Goal: Information Seeking & Learning: Learn about a topic

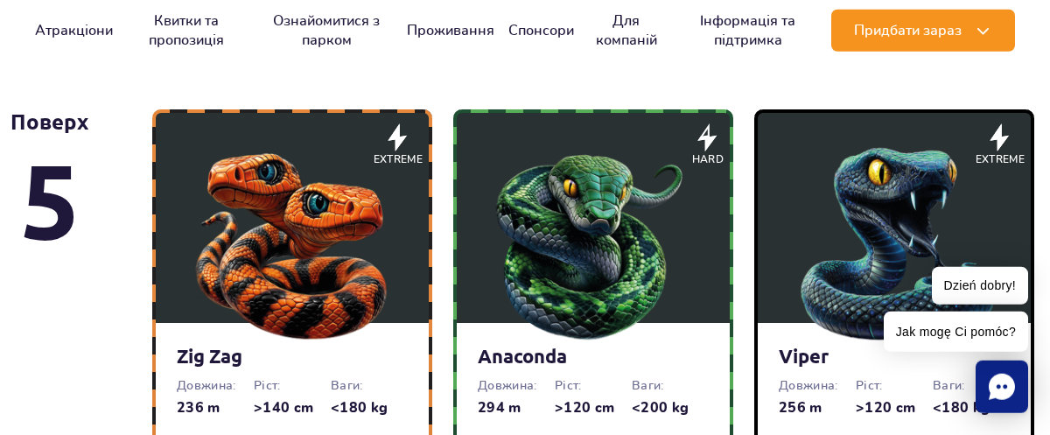
scroll to position [1212, 0]
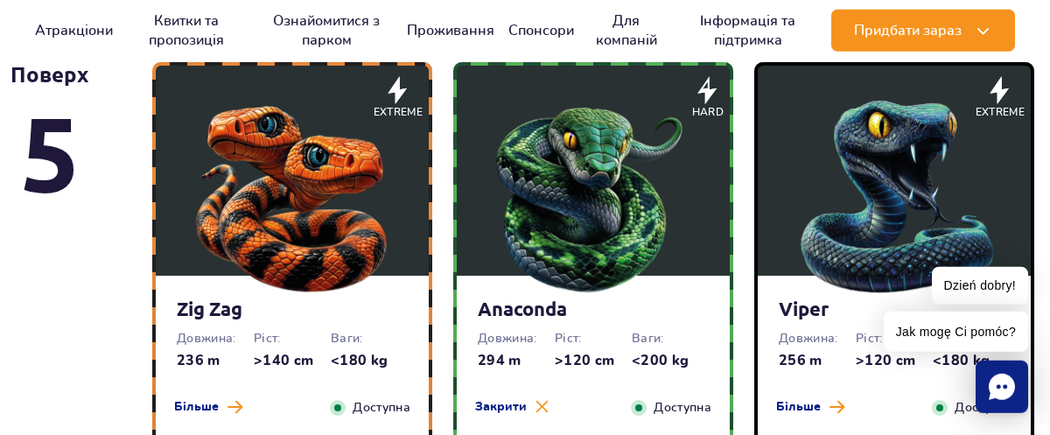
click at [319, 235] on img at bounding box center [292, 192] width 210 height 210
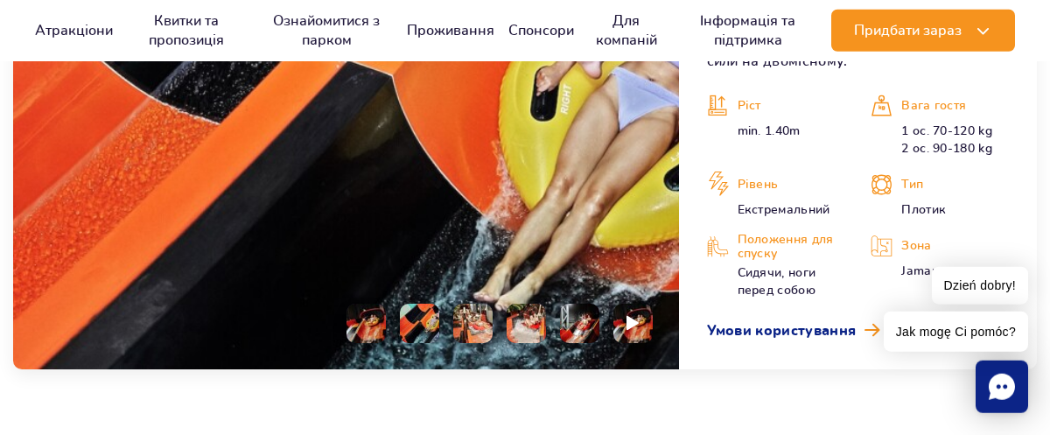
scroll to position [1873, 0]
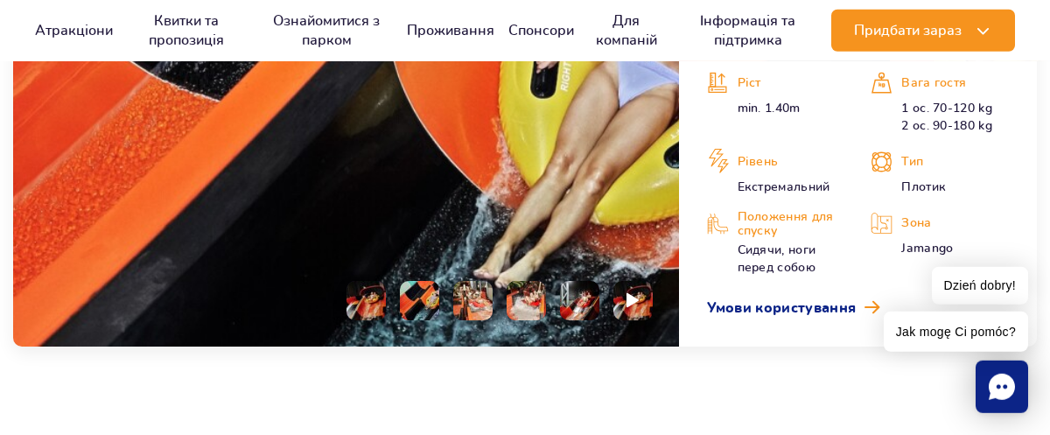
click at [425, 300] on img at bounding box center [419, 300] width 39 height 39
click at [475, 307] on li at bounding box center [472, 300] width 39 height 39
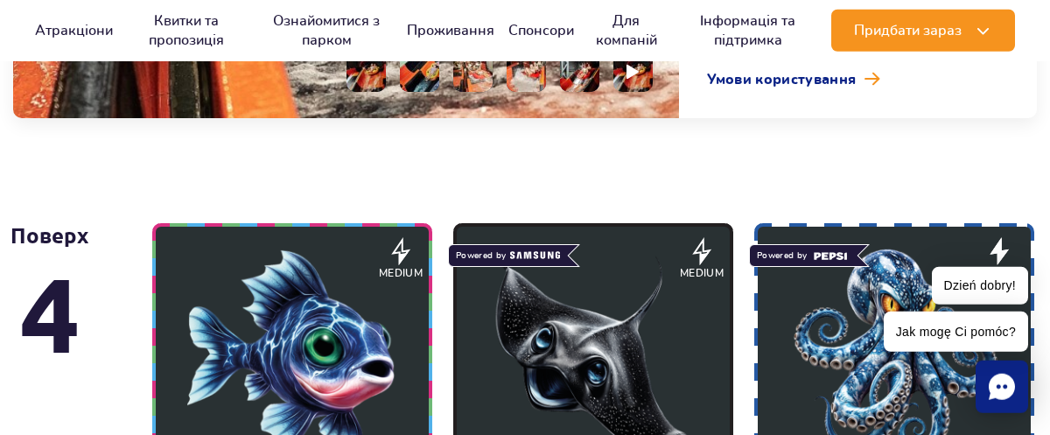
scroll to position [2156, 0]
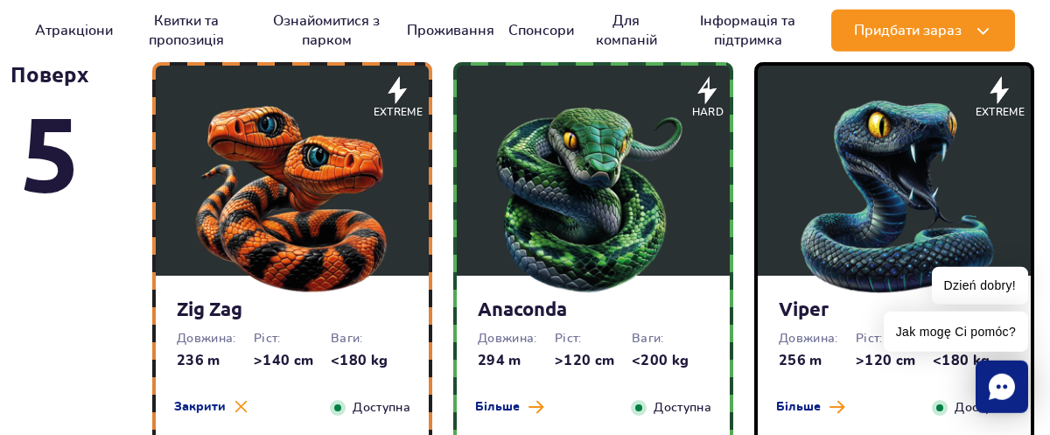
click at [604, 213] on img at bounding box center [593, 192] width 210 height 210
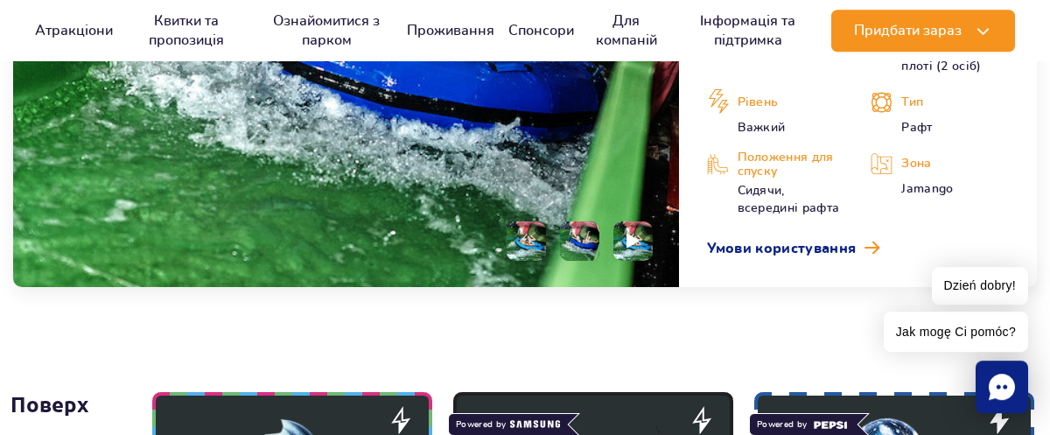
scroll to position [1967, 0]
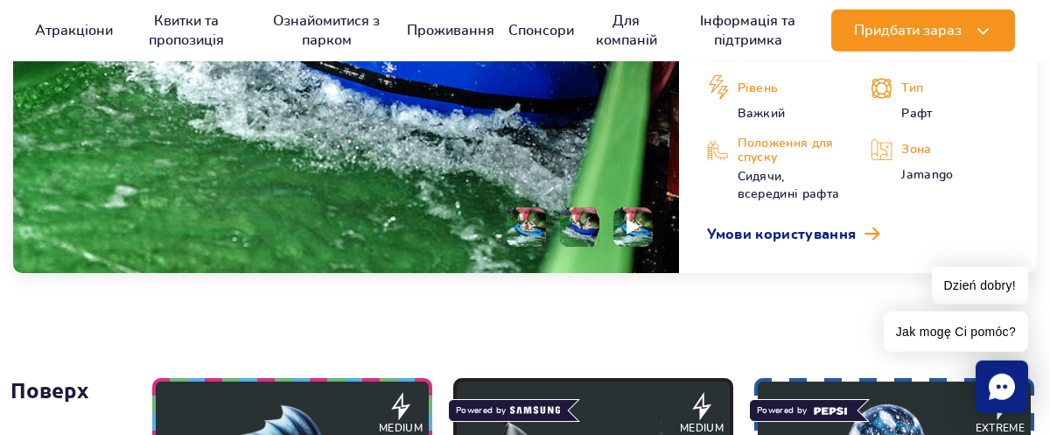
click at [586, 227] on img at bounding box center [579, 226] width 39 height 39
click at [627, 227] on img at bounding box center [633, 227] width 17 height 20
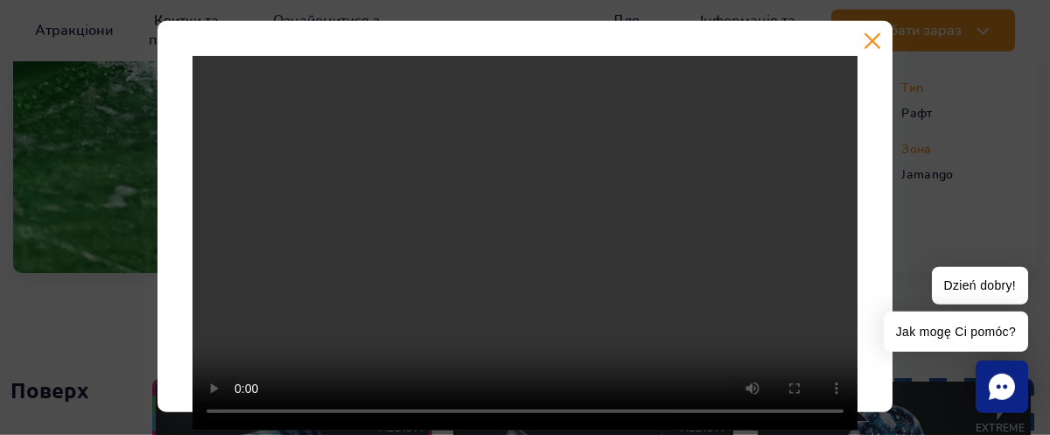
click at [870, 45] on button "button" at bounding box center [871, 40] width 17 height 17
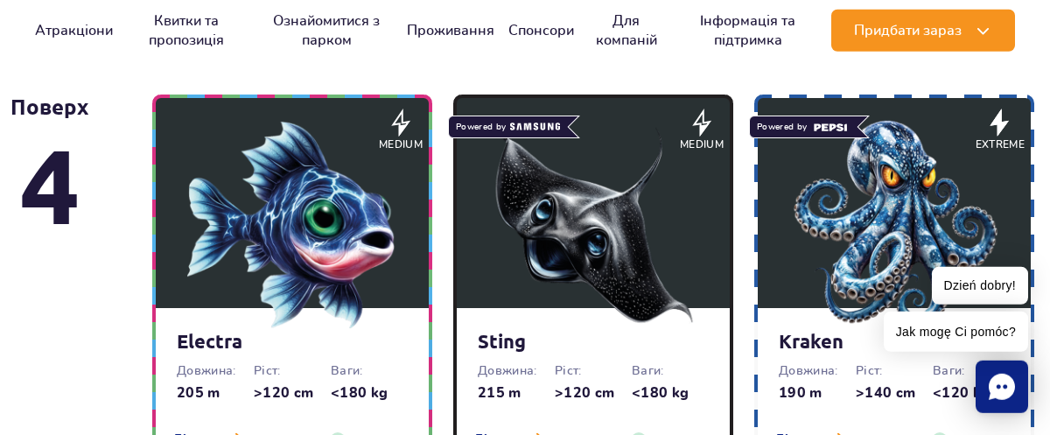
click at [649, 225] on img at bounding box center [593, 225] width 210 height 210
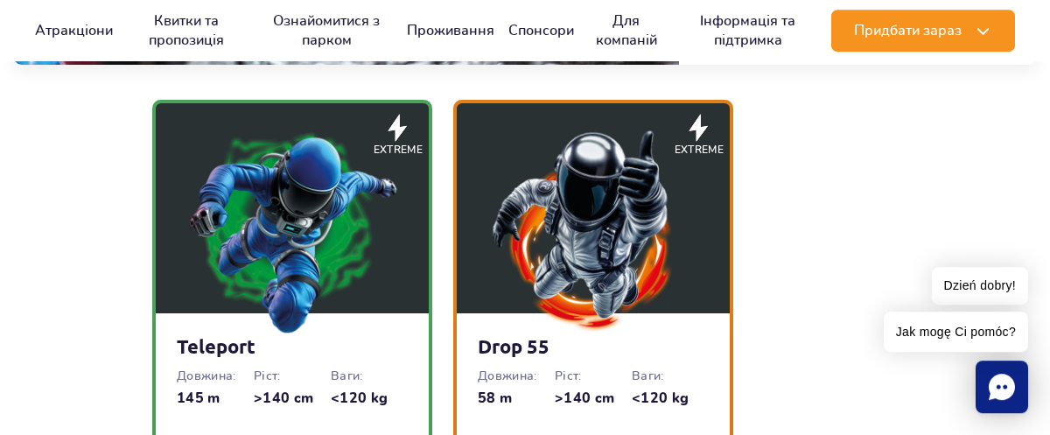
scroll to position [2643, 0]
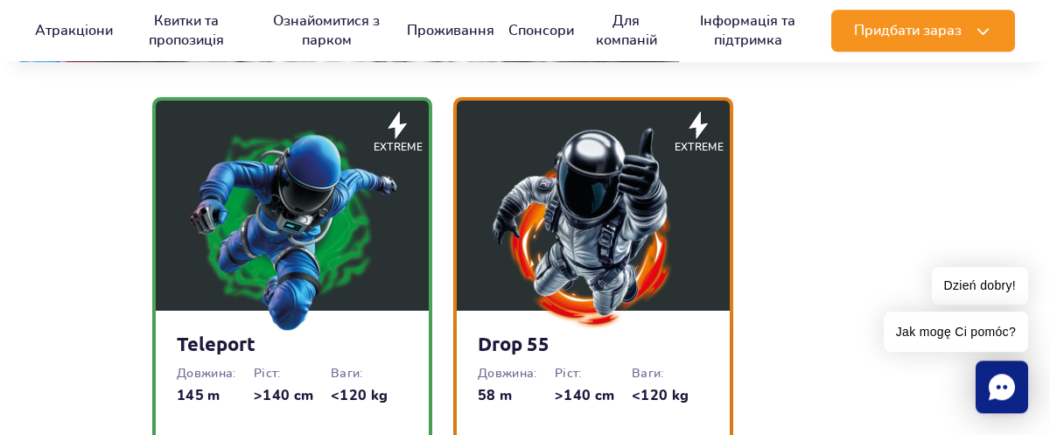
click at [620, 231] on img at bounding box center [593, 227] width 210 height 210
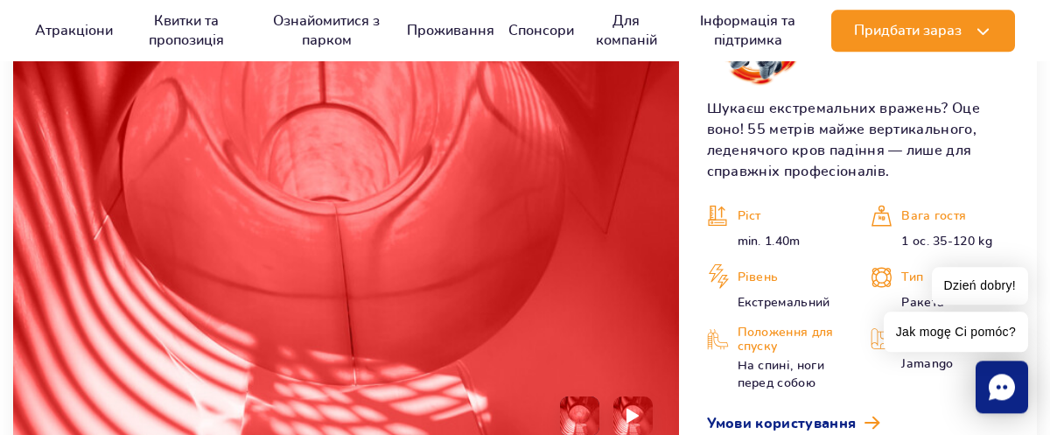
scroll to position [2681, 0]
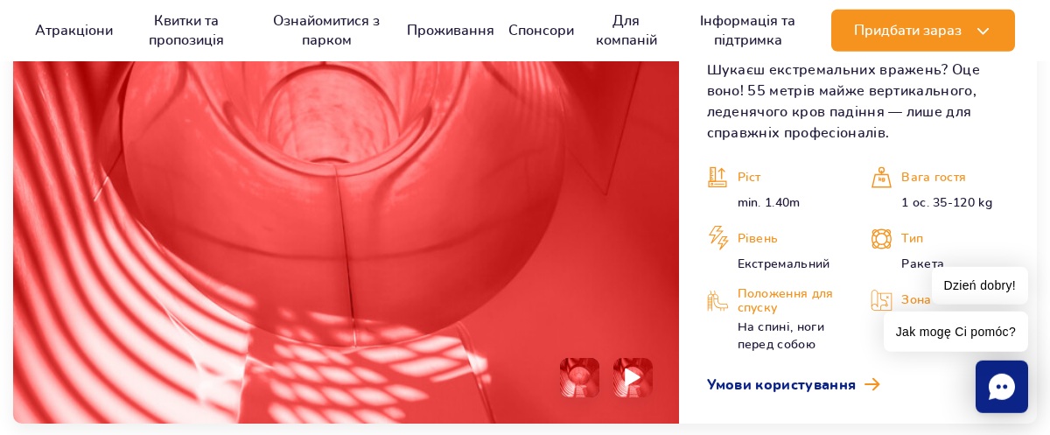
click at [634, 380] on img at bounding box center [633, 377] width 17 height 20
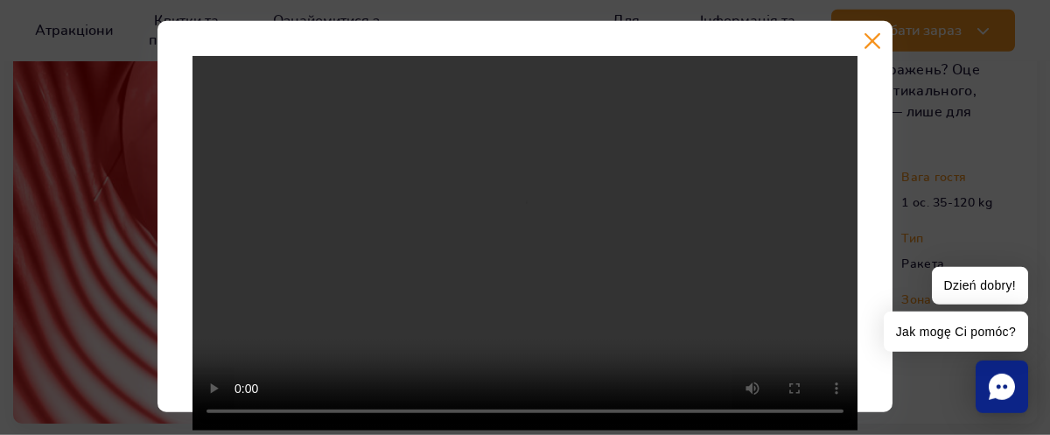
click at [874, 40] on button "button" at bounding box center [871, 40] width 17 height 17
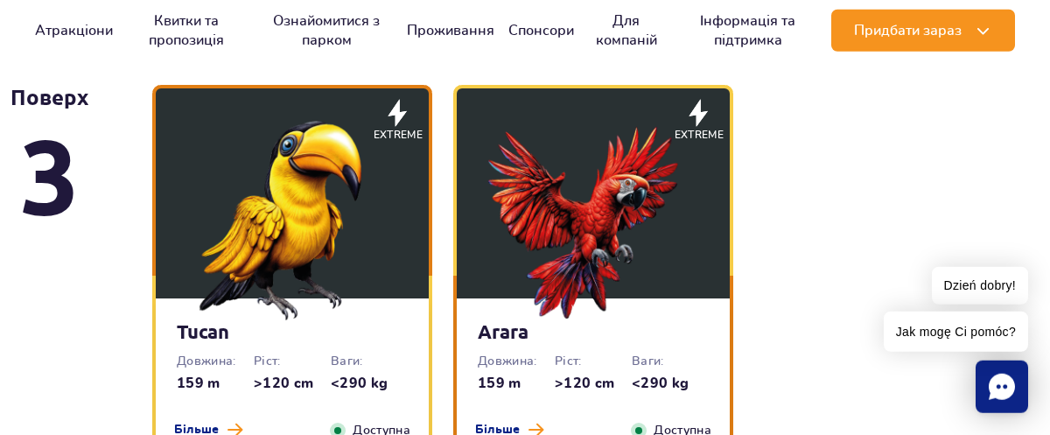
scroll to position [3153, 0]
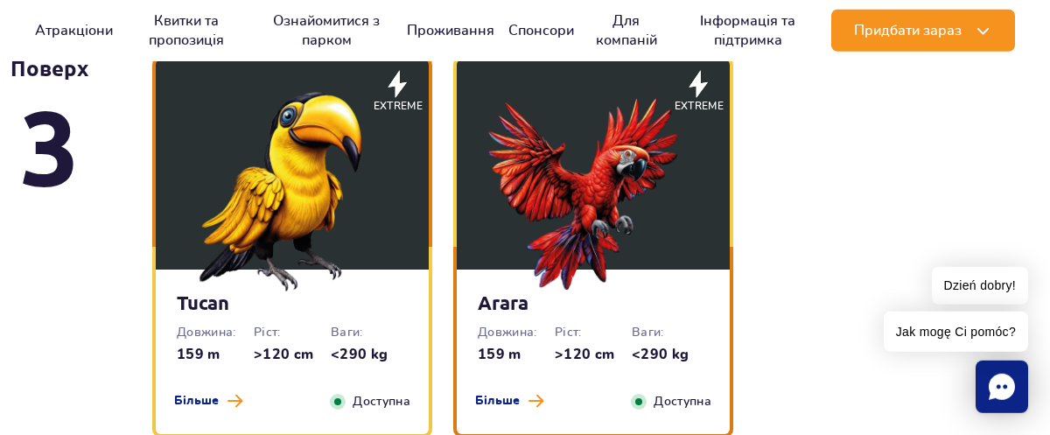
click at [620, 241] on img at bounding box center [593, 186] width 210 height 210
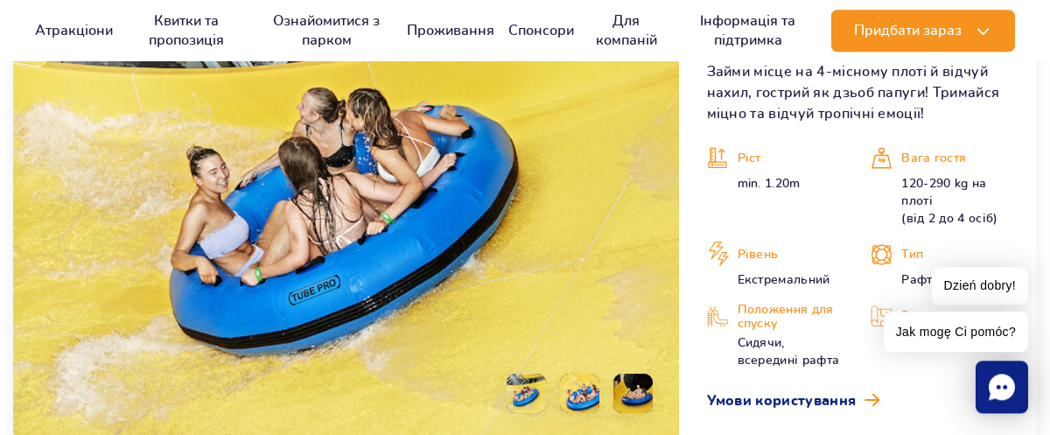
scroll to position [3168, 0]
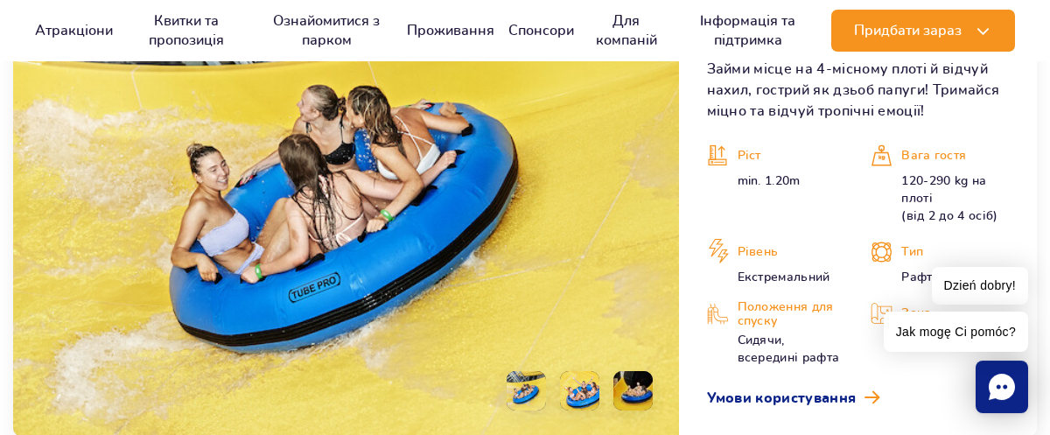
click at [585, 401] on li at bounding box center [579, 390] width 39 height 39
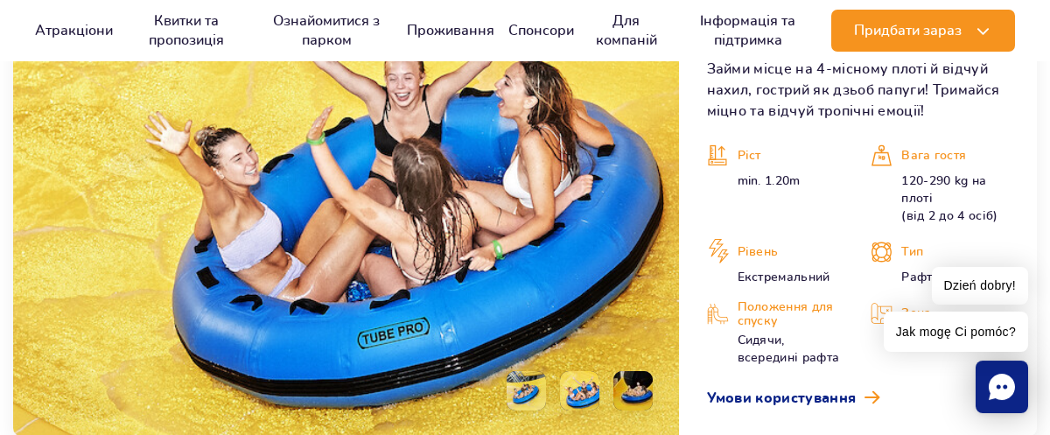
click at [532, 386] on li at bounding box center [525, 390] width 39 height 39
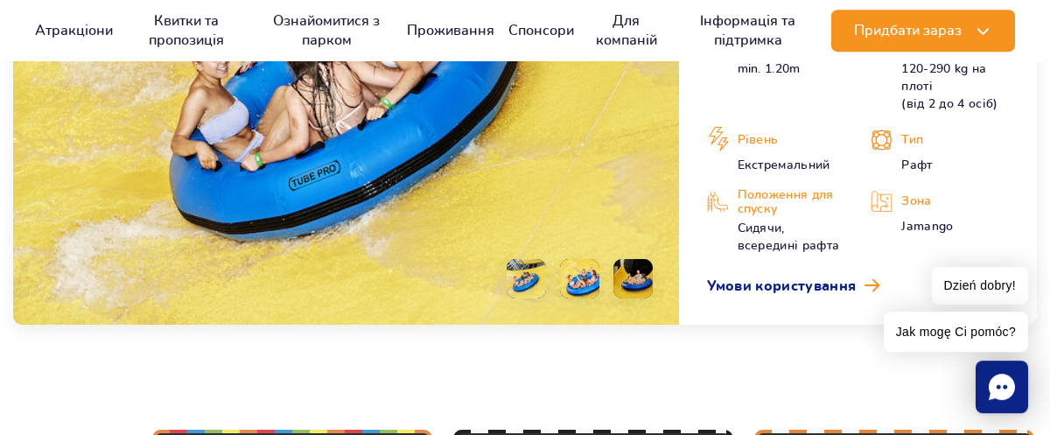
scroll to position [3546, 0]
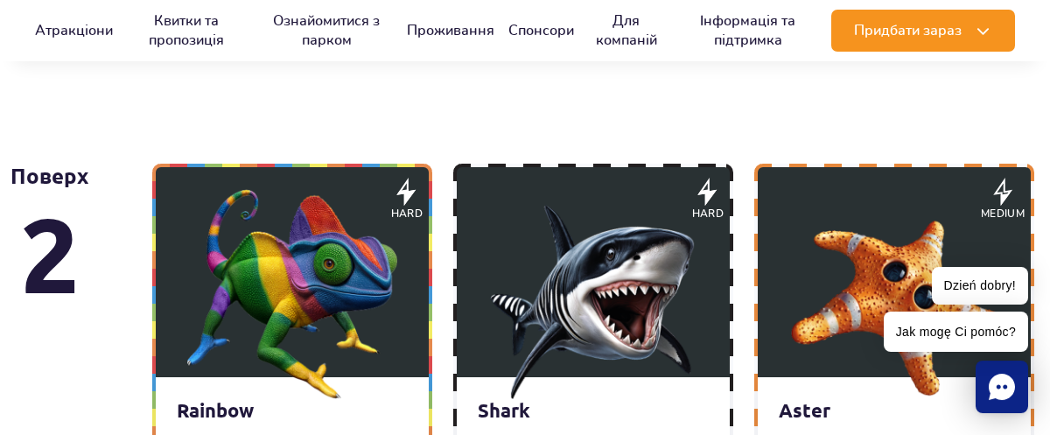
click at [527, 293] on img at bounding box center [593, 294] width 210 height 210
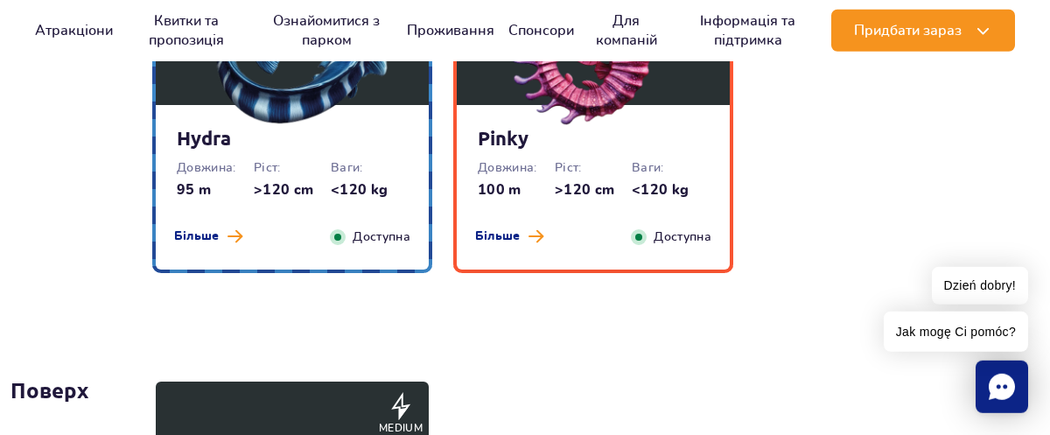
scroll to position [4504, 0]
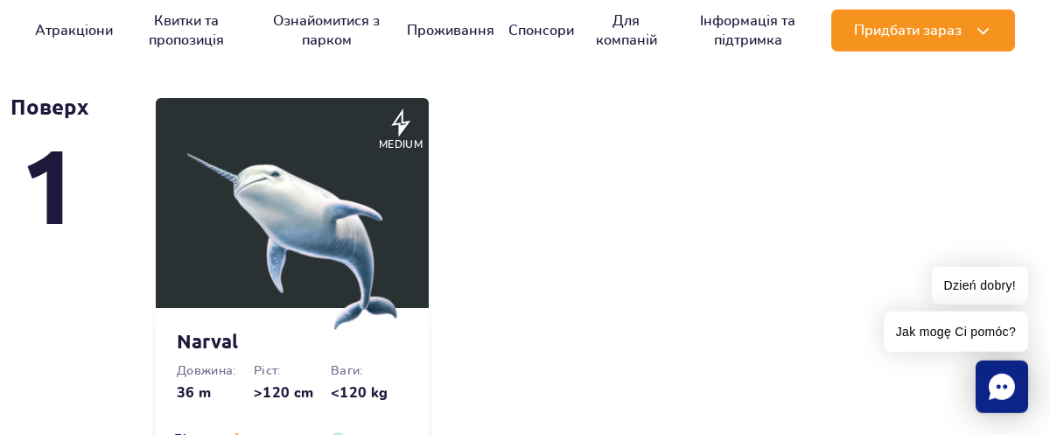
click at [353, 255] on img at bounding box center [292, 225] width 210 height 210
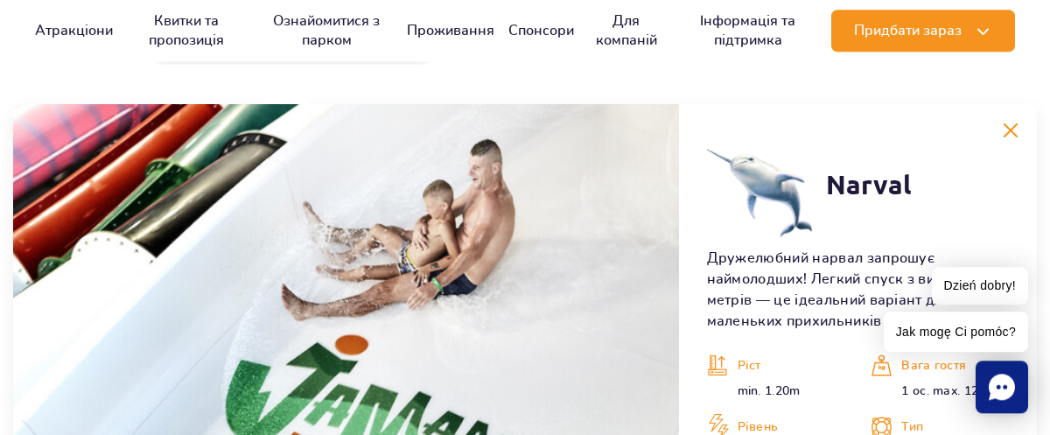
scroll to position [4463, 0]
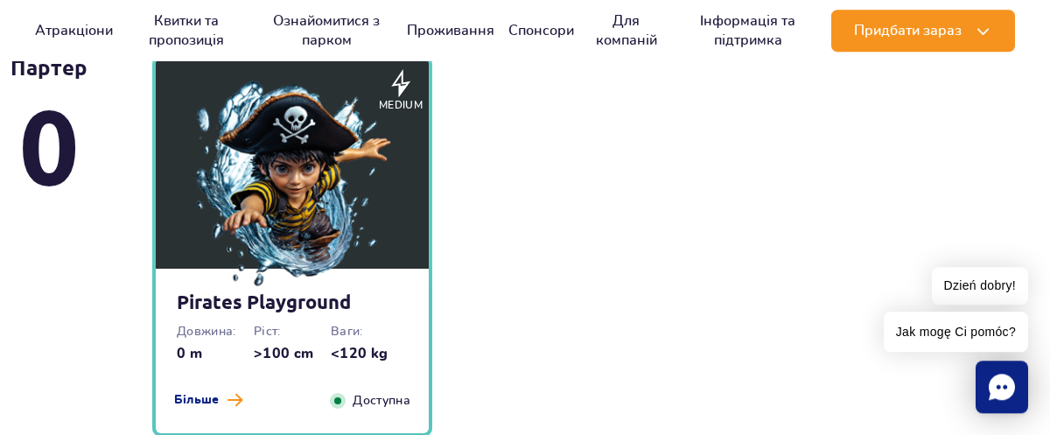
click at [304, 215] on img at bounding box center [292, 185] width 210 height 210
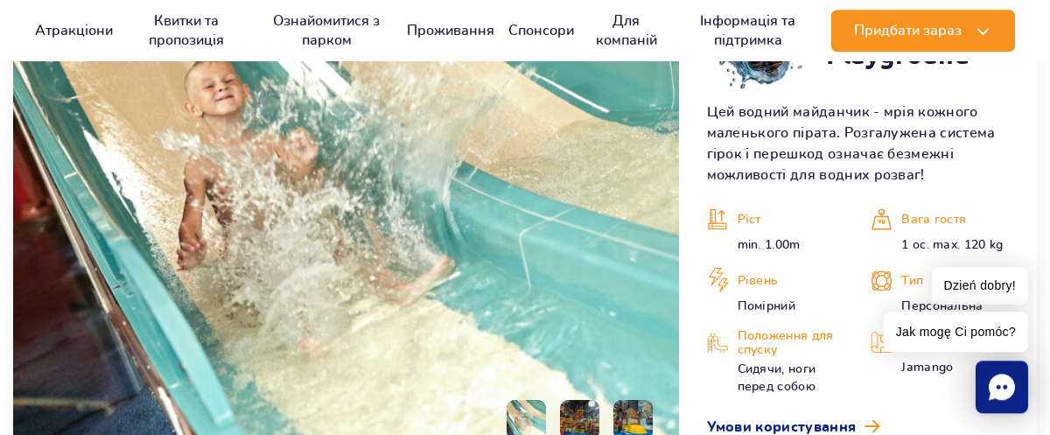
scroll to position [5043, 0]
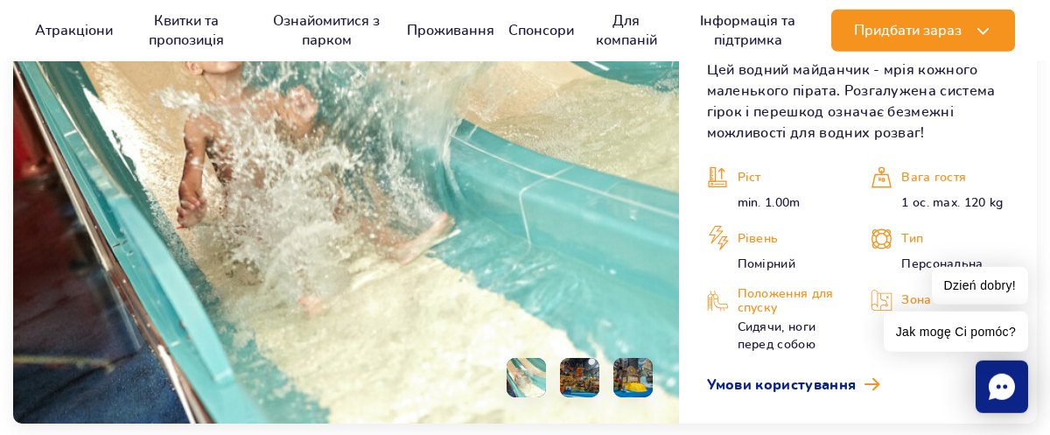
click at [572, 379] on li at bounding box center [579, 377] width 39 height 39
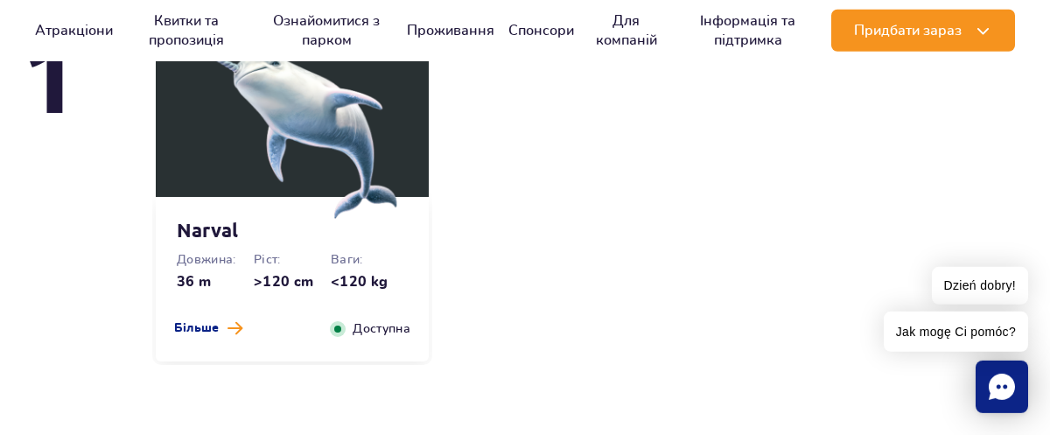
scroll to position [3909, 0]
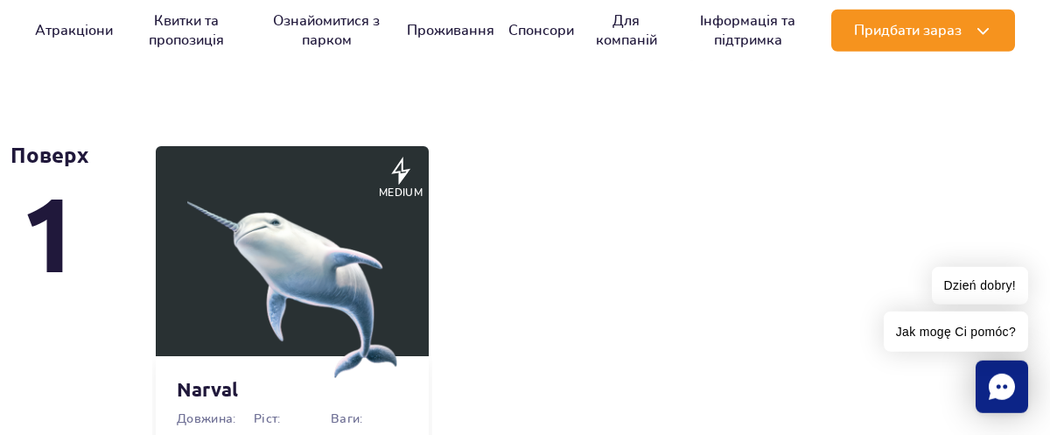
click at [311, 255] on img at bounding box center [292, 273] width 210 height 210
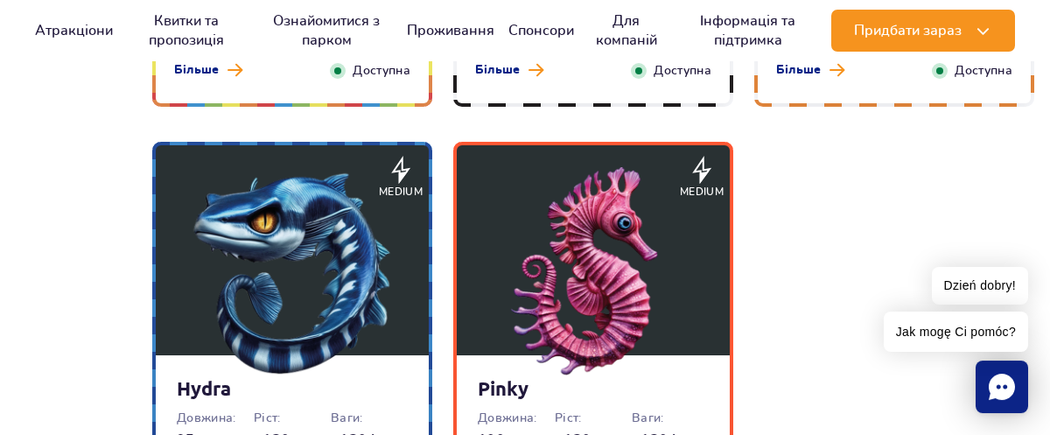
click at [286, 241] on img at bounding box center [292, 272] width 210 height 210
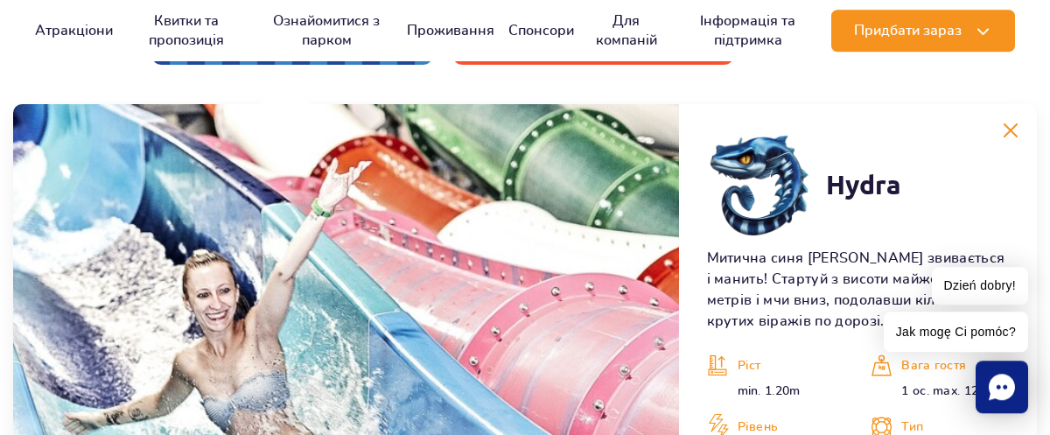
scroll to position [3599, 0]
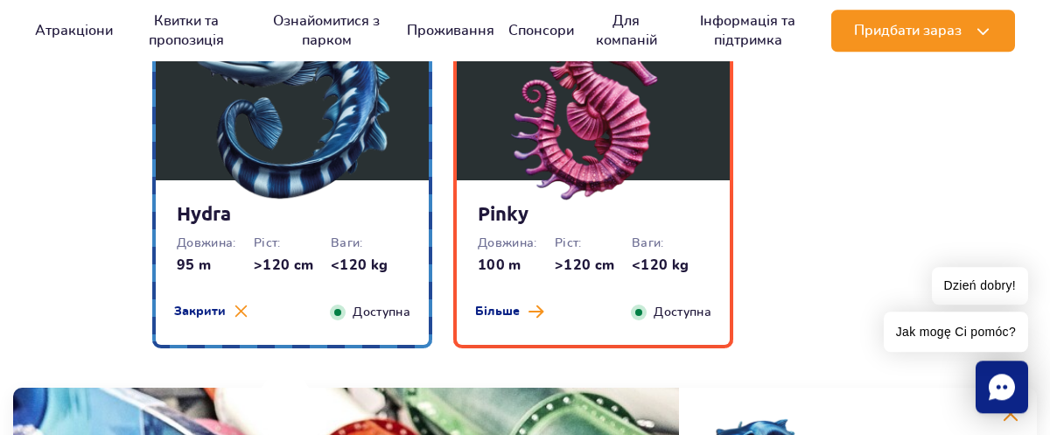
click at [583, 146] on img at bounding box center [593, 97] width 210 height 210
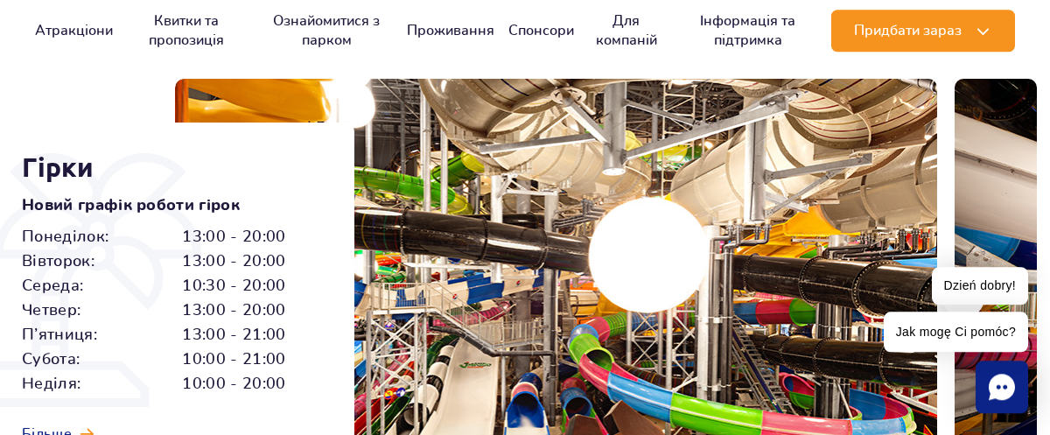
scroll to position [283, 0]
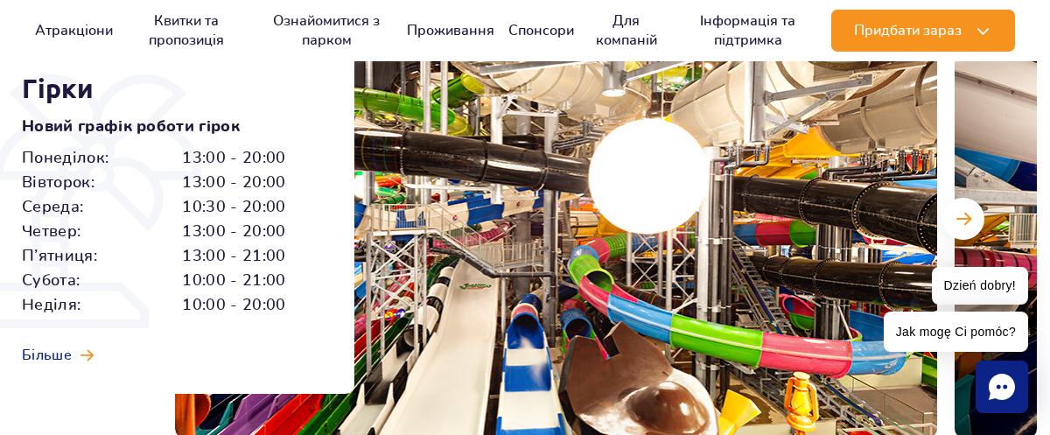
click at [807, 238] on img at bounding box center [556, 218] width 762 height 437
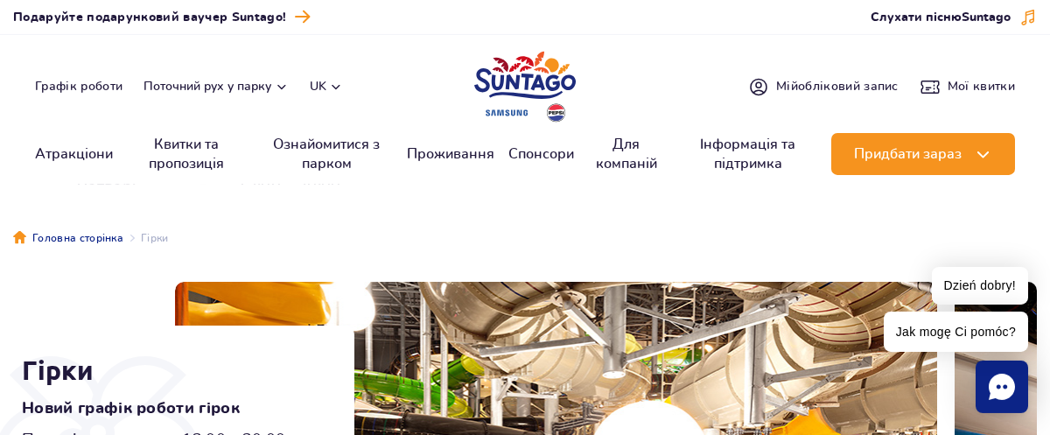
scroll to position [0, 0]
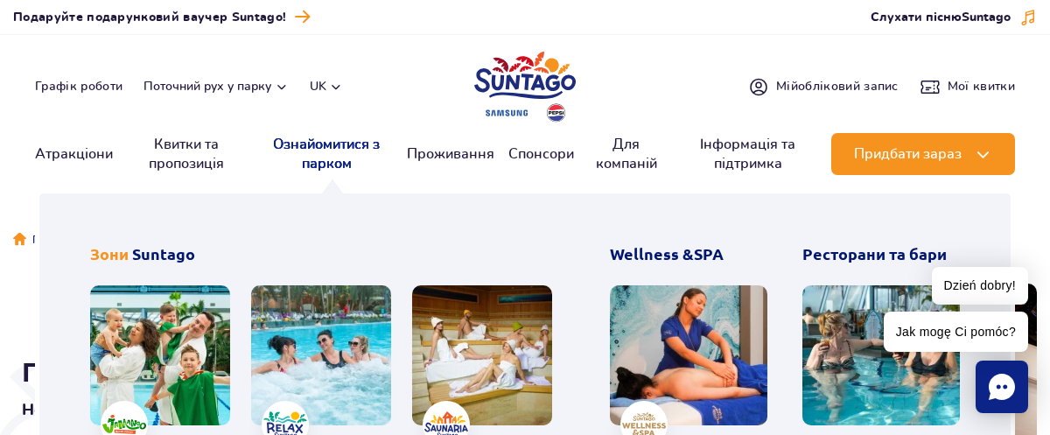
click at [316, 160] on link "Ознайомитися з парком" at bounding box center [326, 154] width 133 height 42
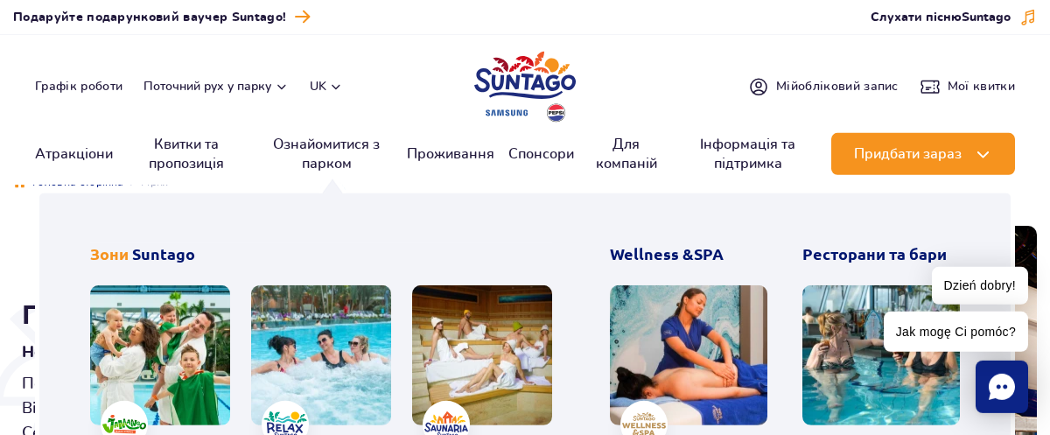
scroll to position [94, 0]
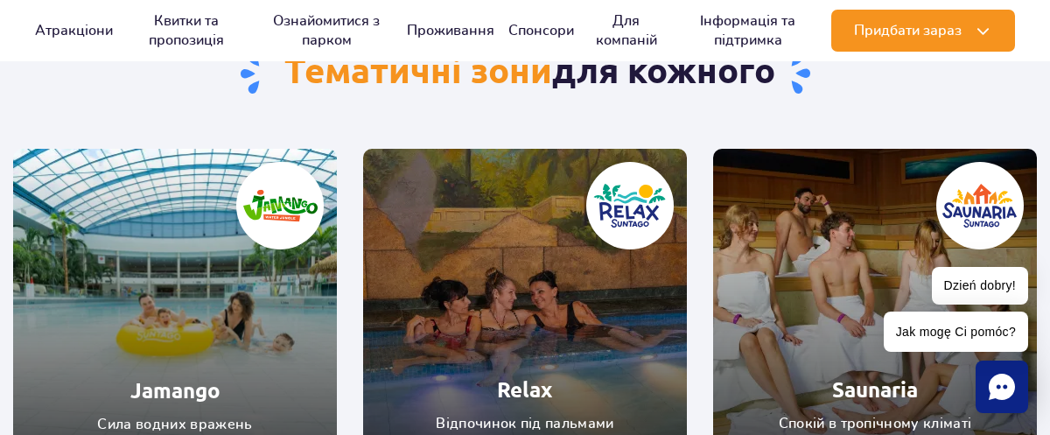
scroll to position [283, 0]
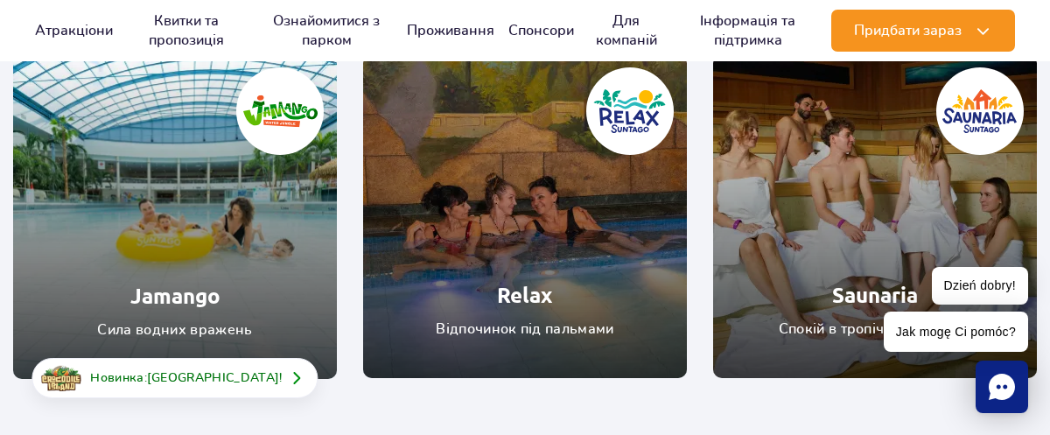
click at [849, 269] on link "Saunaria" at bounding box center [875, 216] width 324 height 324
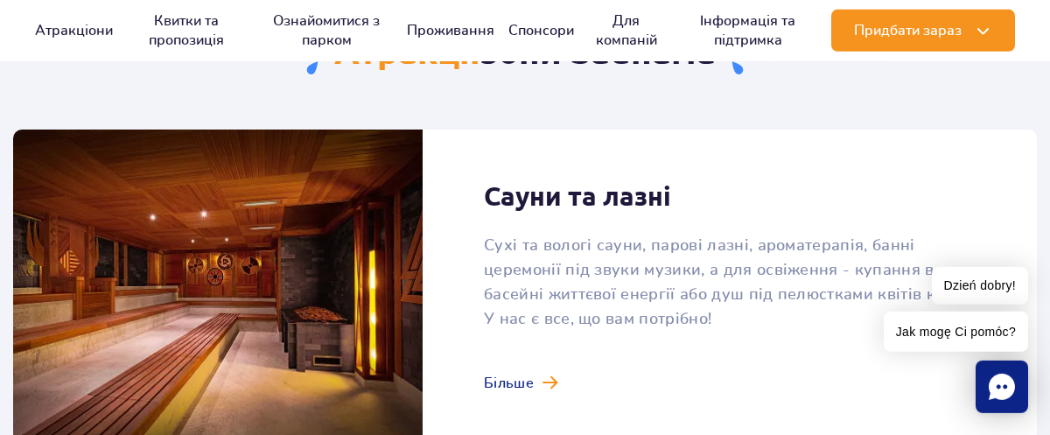
scroll to position [1323, 0]
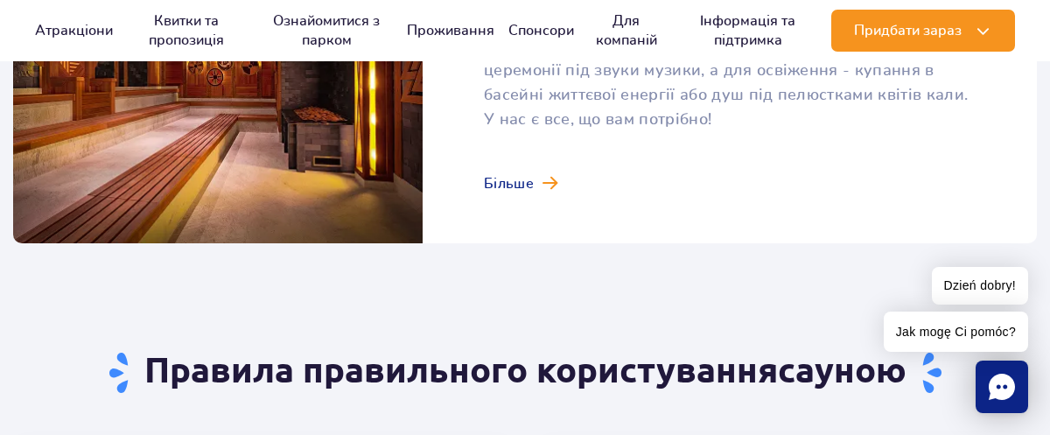
click at [519, 186] on link at bounding box center [524, 86] width 1023 height 313
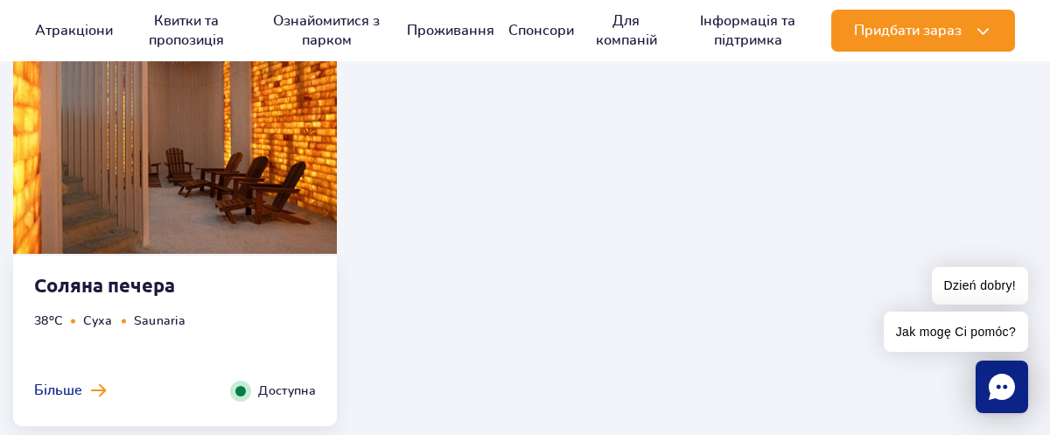
scroll to position [2551, 0]
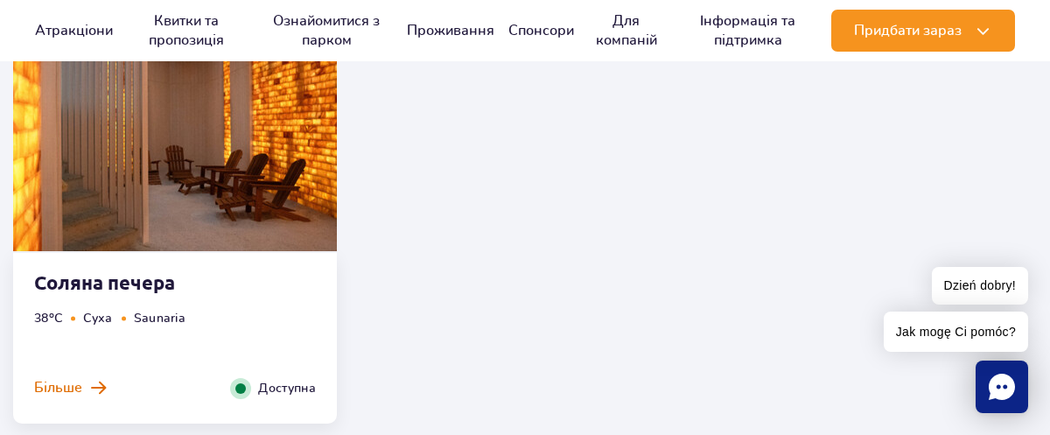
click at [60, 388] on span "Більше" at bounding box center [58, 387] width 48 height 19
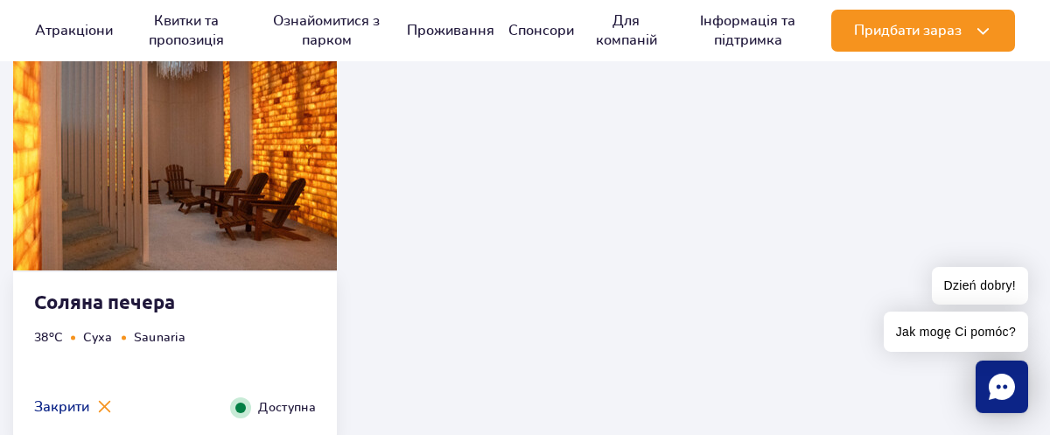
scroll to position [2154, 0]
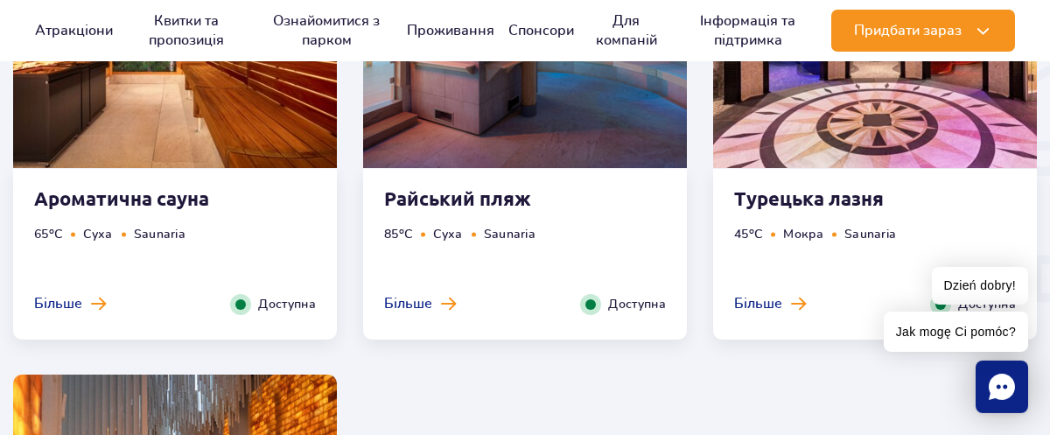
click at [464, 208] on strong "Райський пляж" at bounding box center [490, 198] width 212 height 24
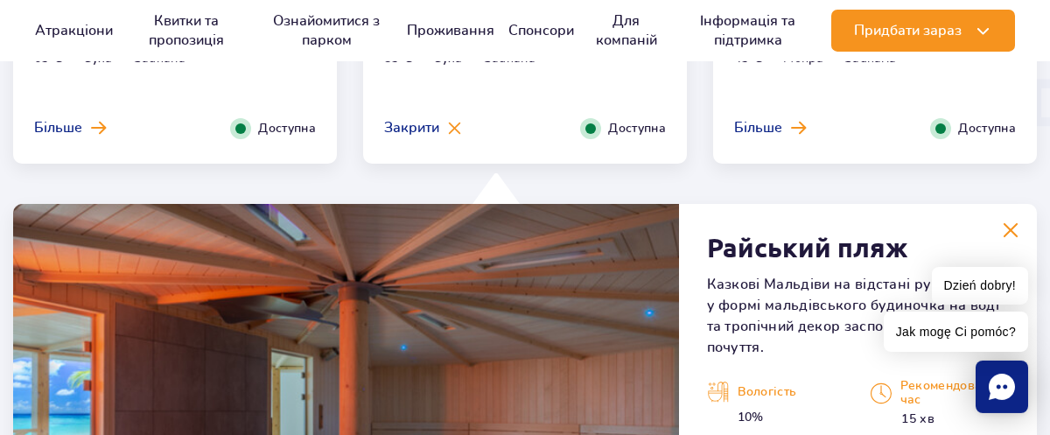
scroll to position [2146, 0]
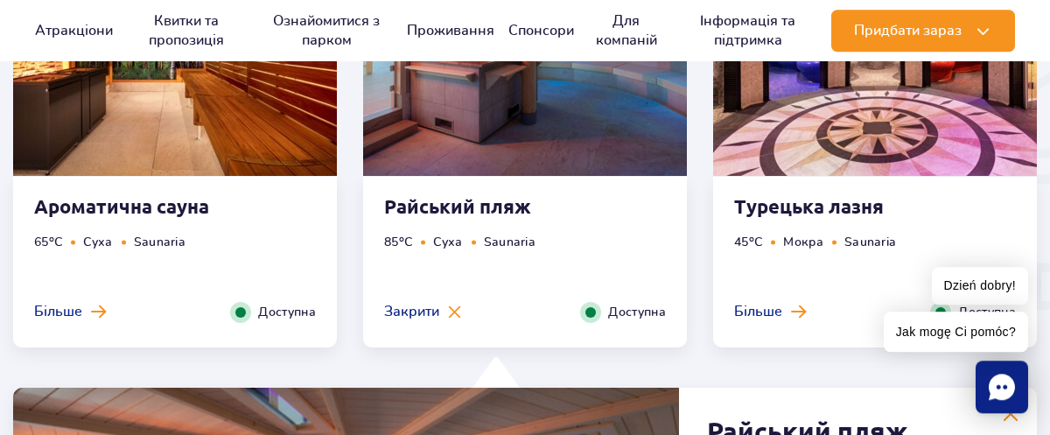
click at [133, 206] on strong "Ароматична сауна" at bounding box center [140, 206] width 212 height 24
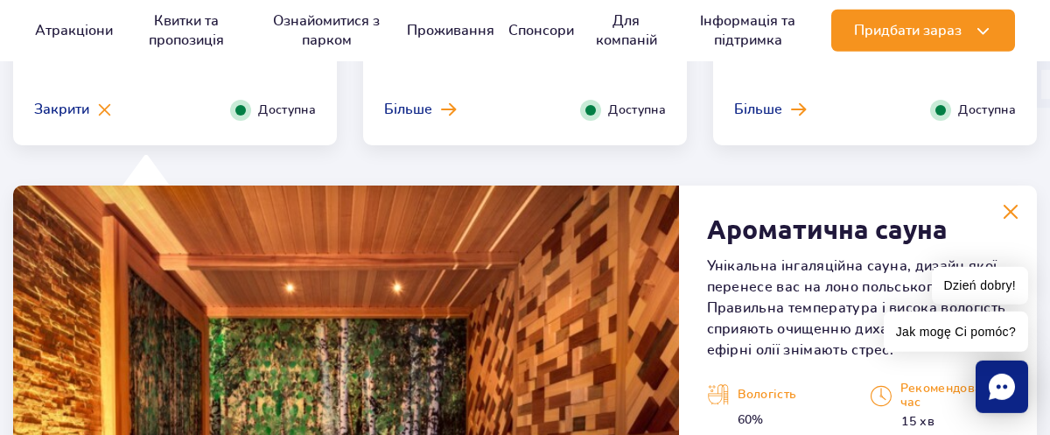
scroll to position [2239, 0]
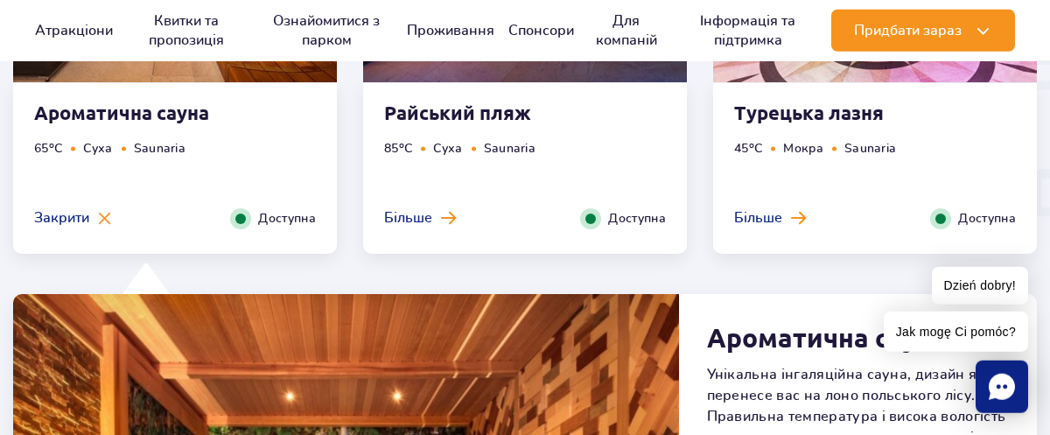
click at [807, 118] on strong "Турецька лазня" at bounding box center [840, 113] width 212 height 24
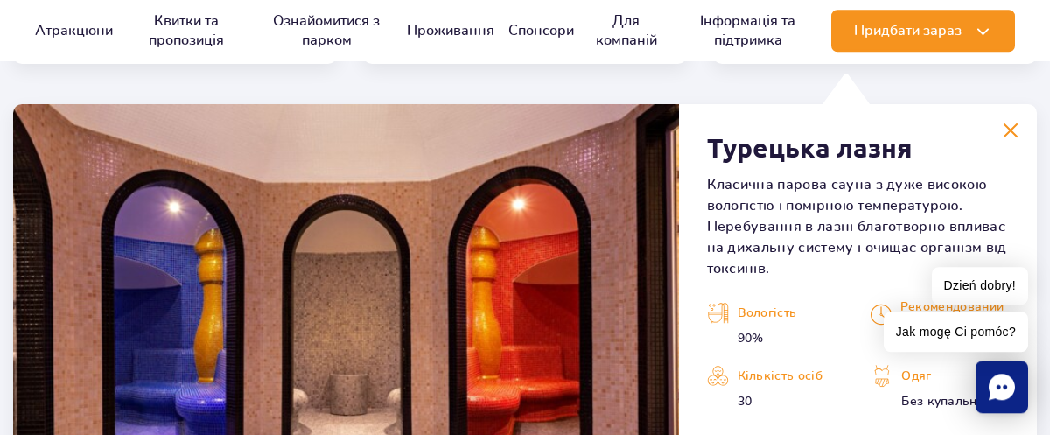
click at [525, 246] on img at bounding box center [346, 349] width 666 height 490
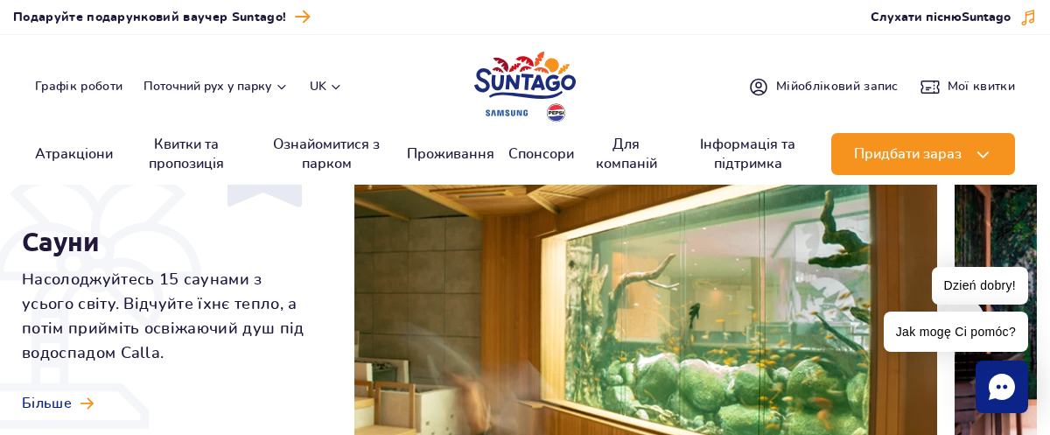
scroll to position [0, 0]
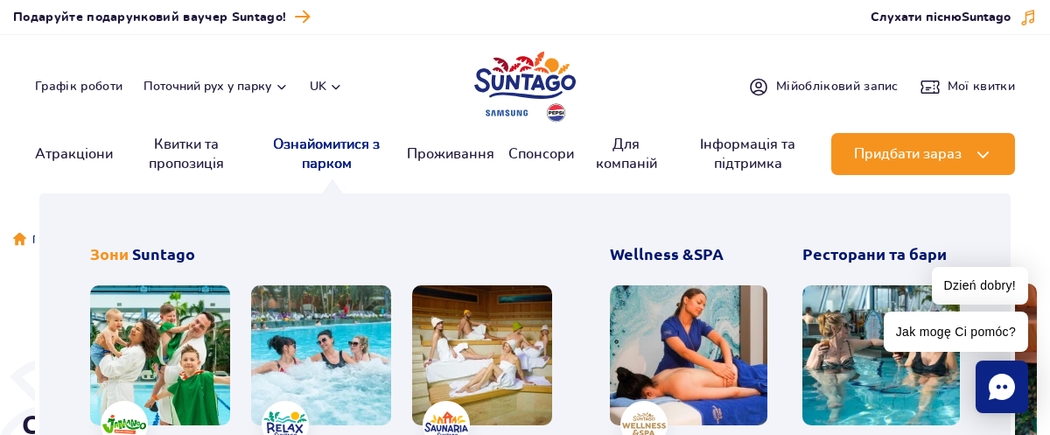
click at [342, 167] on link "Ознайомитися з парком" at bounding box center [326, 154] width 133 height 42
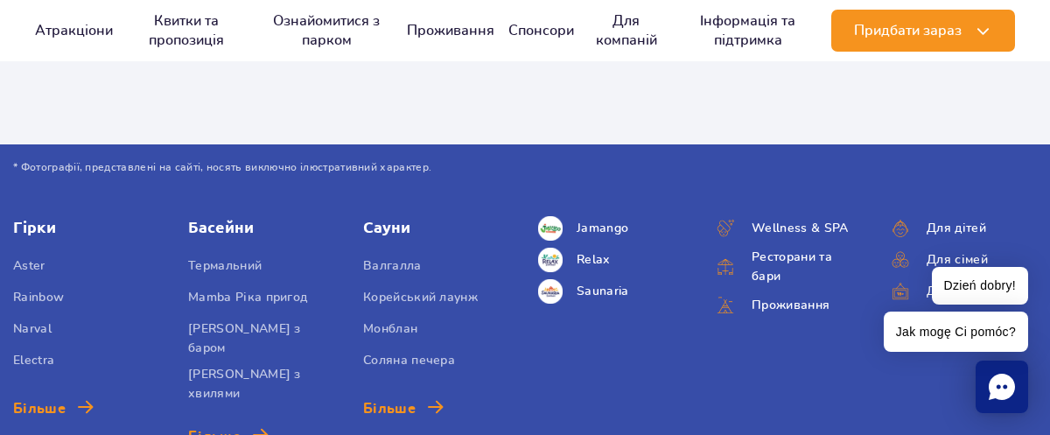
scroll to position [661, 0]
